Goal: Navigation & Orientation: Find specific page/section

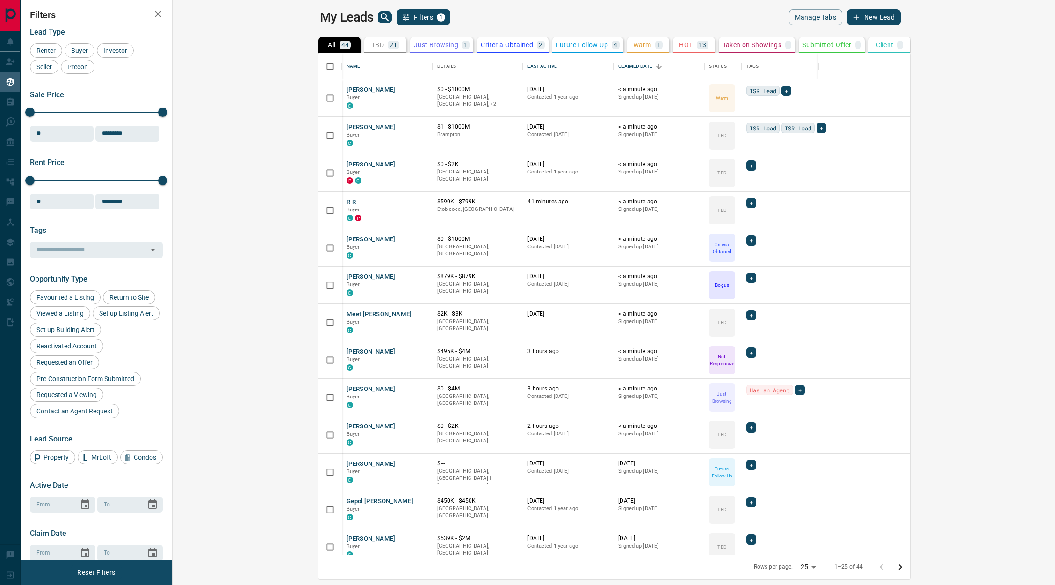
scroll to position [490, 867]
click at [527, 62] on div "Last Active" at bounding box center [541, 66] width 29 height 26
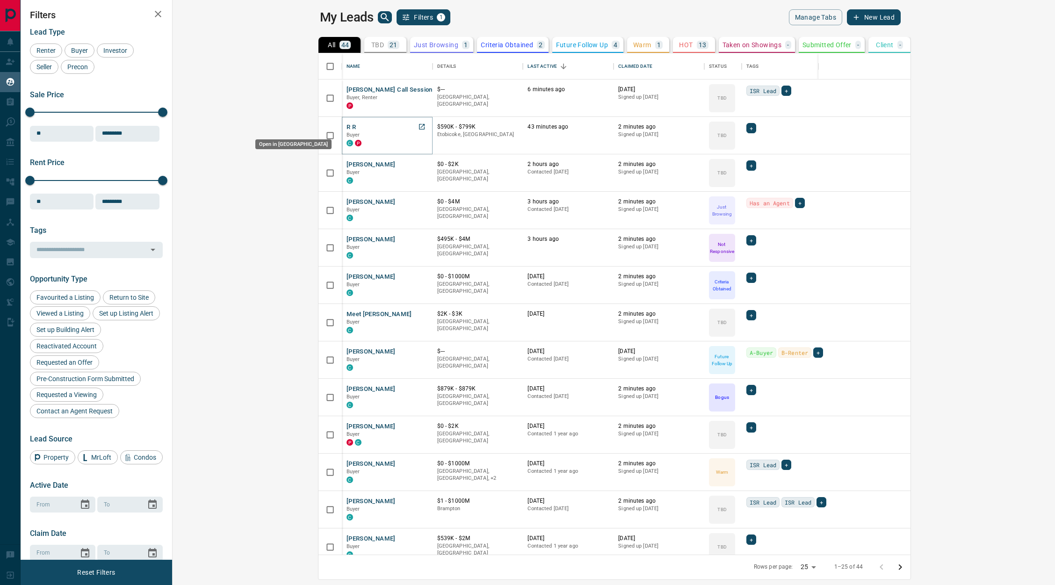
click at [418, 123] on icon "Open in New Tab" at bounding box center [421, 126] width 7 height 7
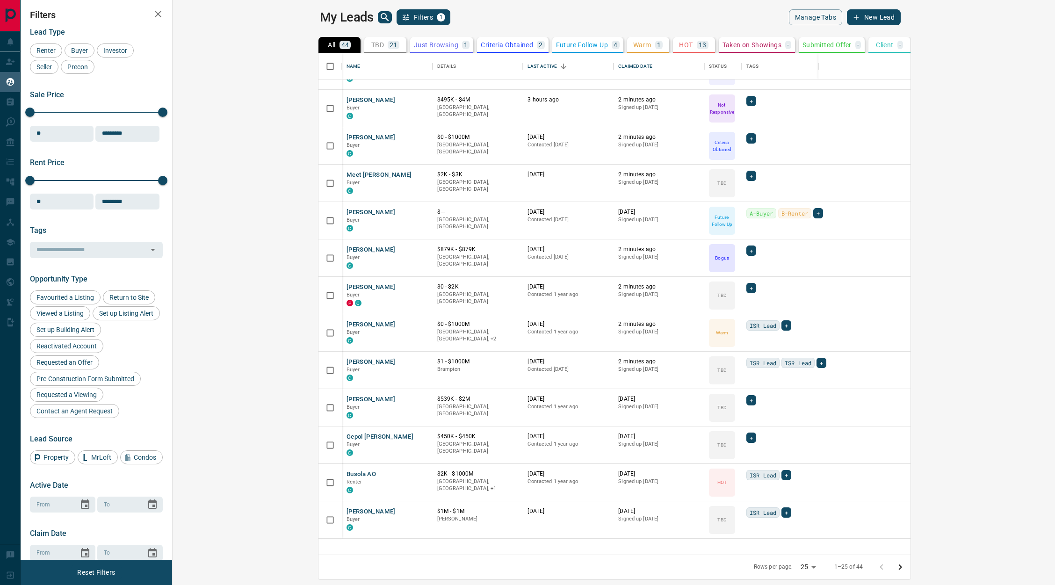
scroll to position [0, 0]
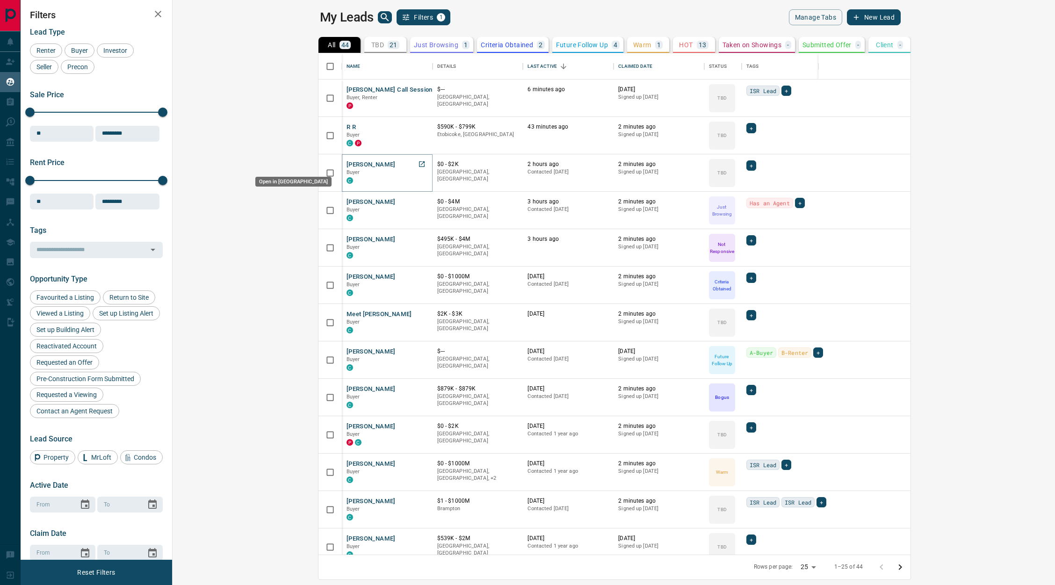
click at [416, 167] on link "Open in New Tab" at bounding box center [422, 164] width 12 height 12
click at [418, 313] on icon "Open in New Tab" at bounding box center [421, 313] width 7 height 7
click at [418, 199] on icon "Open in New Tab" at bounding box center [421, 201] width 7 height 7
click at [418, 239] on icon "Open in New Tab" at bounding box center [421, 238] width 7 height 7
click at [418, 277] on icon "Open in New Tab" at bounding box center [421, 276] width 7 height 7
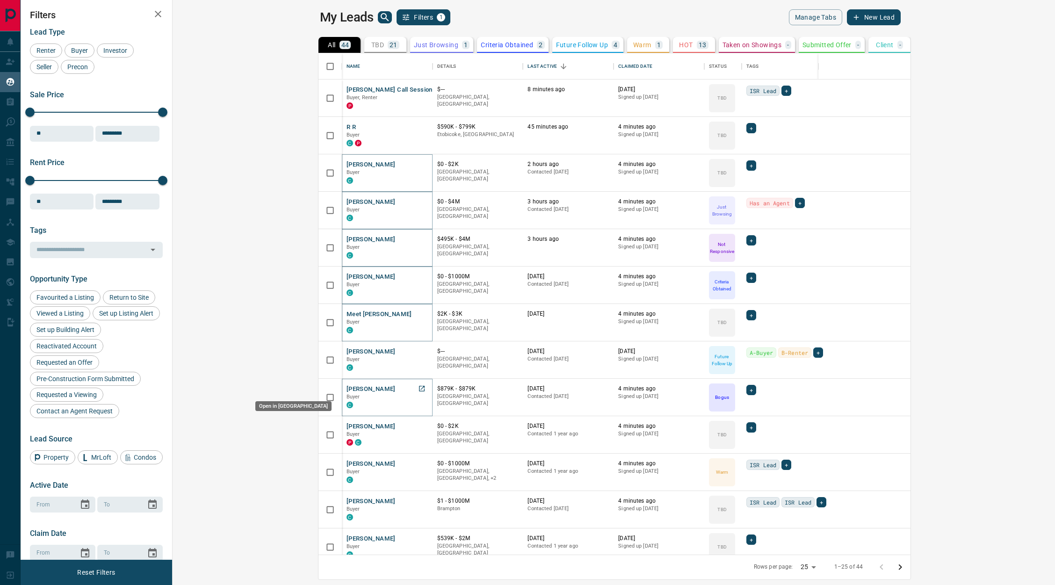
click at [418, 389] on icon "Open in New Tab" at bounding box center [421, 388] width 7 height 7
click at [418, 425] on icon "Open in New Tab" at bounding box center [421, 425] width 7 height 7
click at [416, 461] on link "Open in New Tab" at bounding box center [422, 463] width 12 height 12
click at [418, 500] on icon "Open in New Tab" at bounding box center [421, 500] width 7 height 7
